Goal: Information Seeking & Learning: Learn about a topic

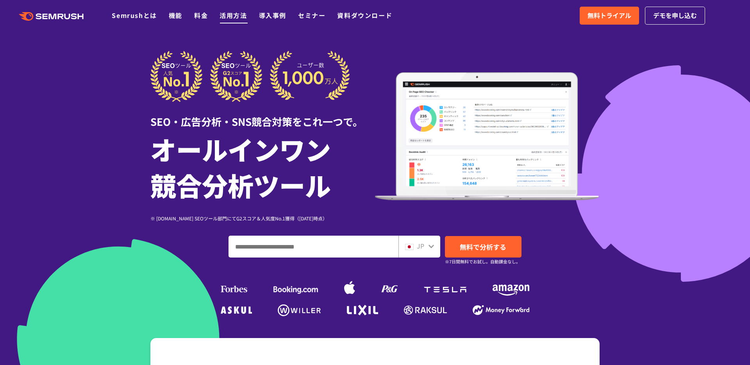
click at [227, 18] on link "活用方法" at bounding box center [233, 15] width 27 height 9
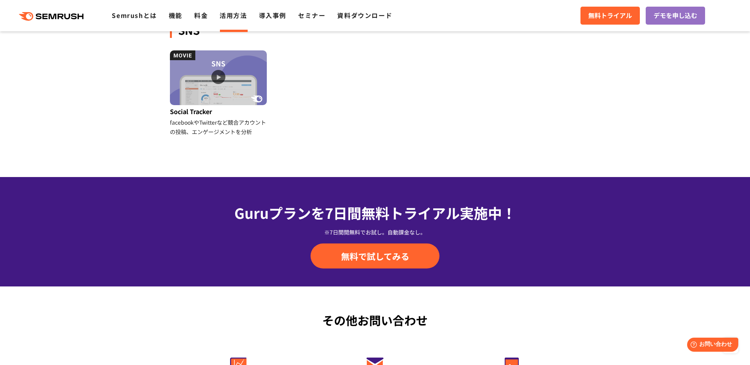
scroll to position [779, 0]
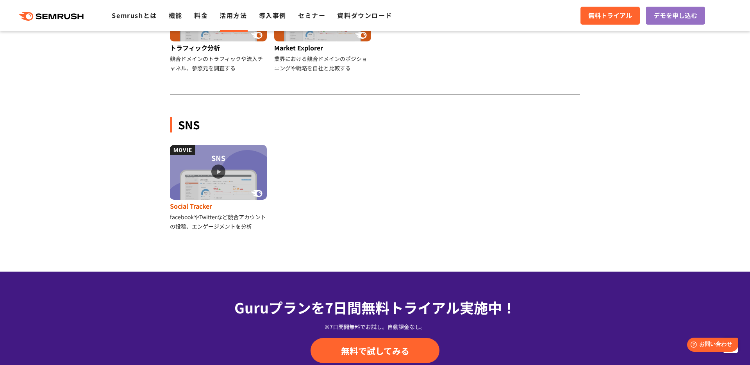
click at [237, 168] on img at bounding box center [218, 172] width 97 height 55
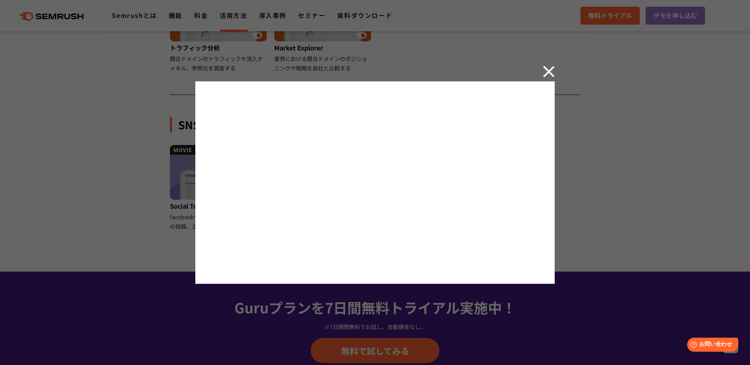
click at [546, 75] on img at bounding box center [549, 72] width 12 height 12
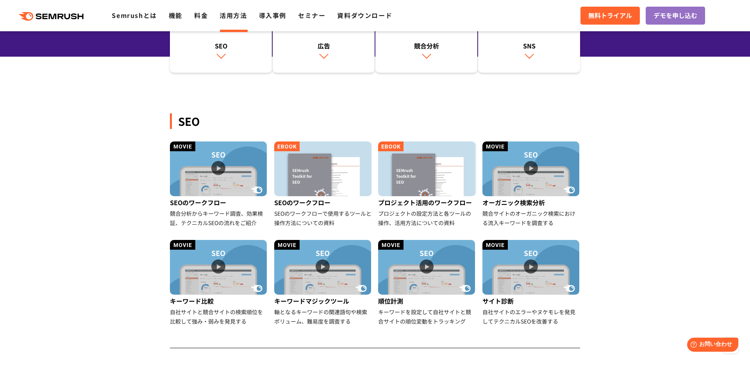
scroll to position [0, 0]
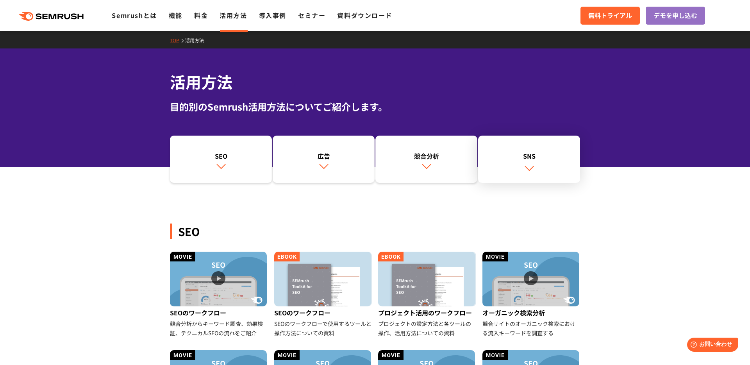
click at [537, 158] on div "SNS" at bounding box center [529, 155] width 94 height 9
click at [174, 18] on link "機能" at bounding box center [176, 15] width 14 height 9
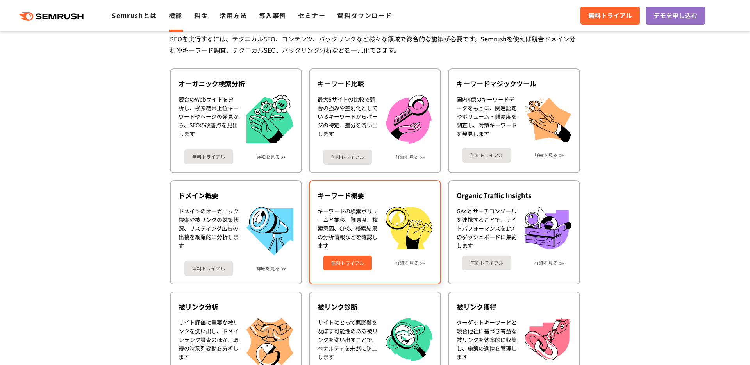
scroll to position [186, 0]
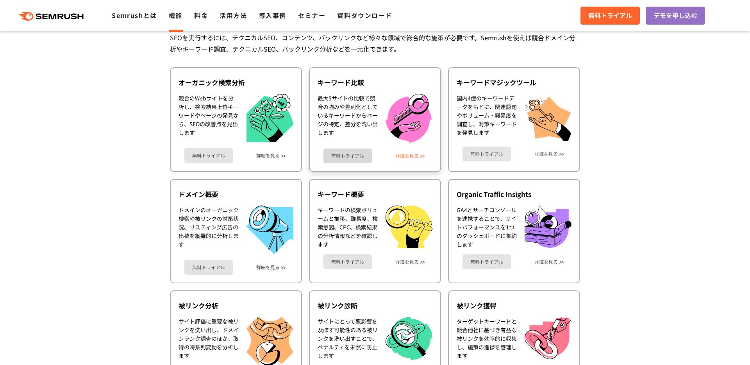
click at [407, 153] on link "詳細を見る" at bounding box center [407, 155] width 23 height 5
